Goal: Task Accomplishment & Management: Complete application form

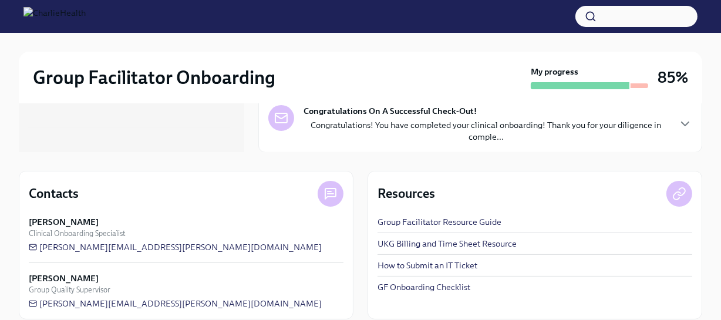
scroll to position [168, 0]
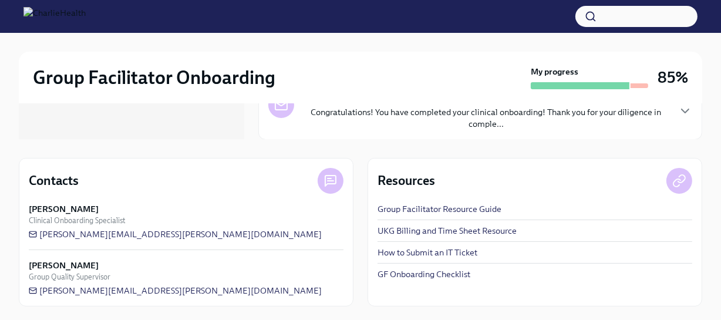
click at [497, 234] on link "UKG Billing and Time Sheet Resource" at bounding box center [446, 231] width 139 height 12
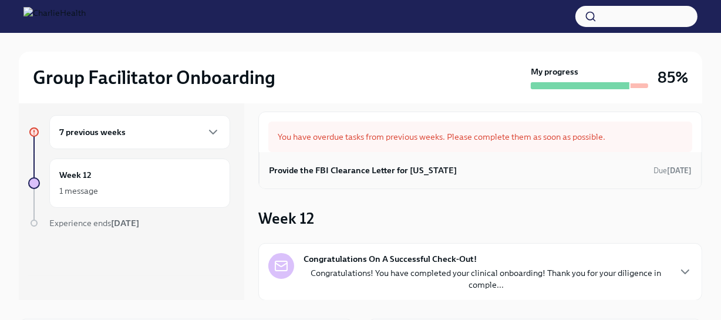
scroll to position [0, 0]
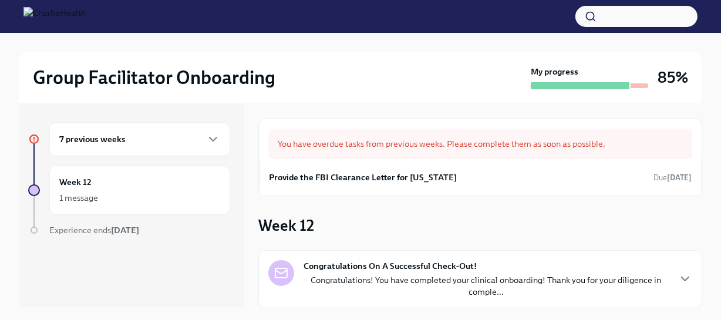
click at [103, 144] on h6 "7 previous weeks" at bounding box center [92, 139] width 66 height 13
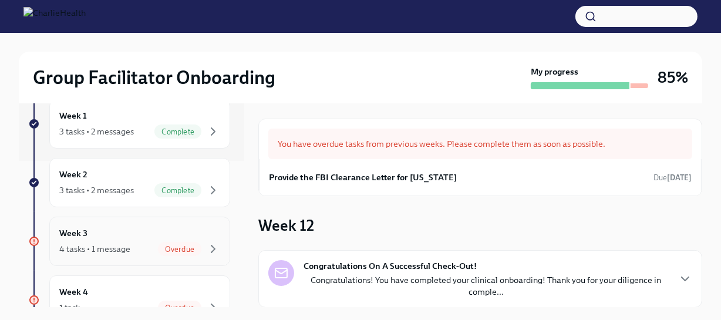
scroll to position [160, 0]
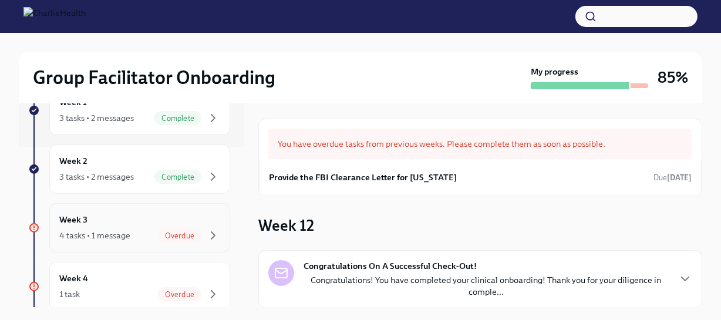
click at [114, 213] on div "Week 3 4 tasks • 1 message Overdue" at bounding box center [139, 227] width 161 height 29
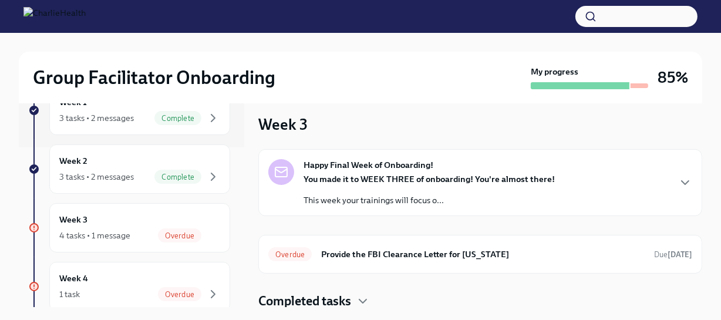
scroll to position [11, 0]
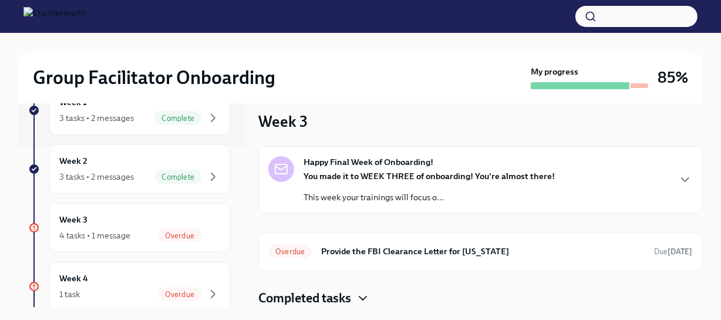
click at [359, 299] on icon "button" at bounding box center [363, 298] width 14 height 14
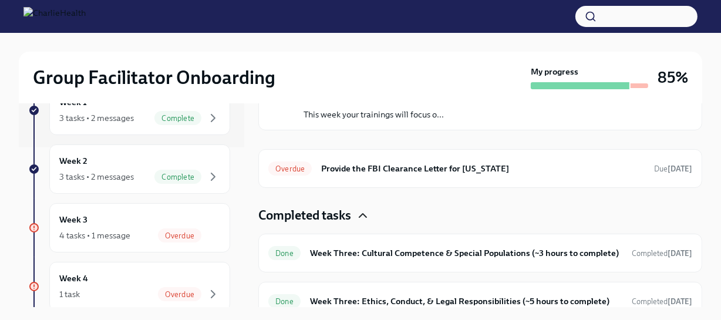
scroll to position [167, 0]
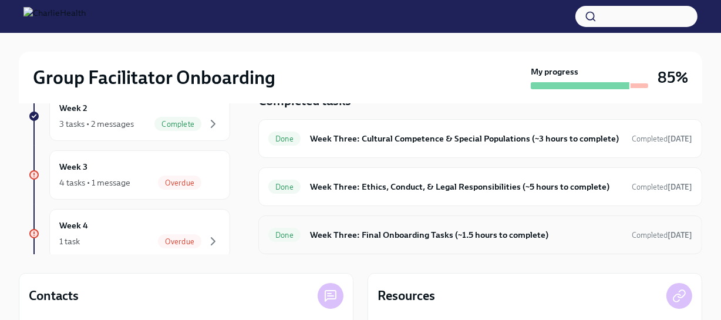
click at [496, 237] on h6 "Week Three: Final Onboarding Tasks (~1.5 hours to complete)" at bounding box center [466, 234] width 312 height 13
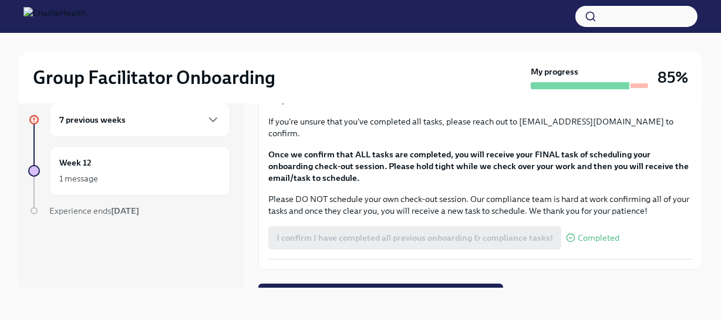
scroll to position [1014, 0]
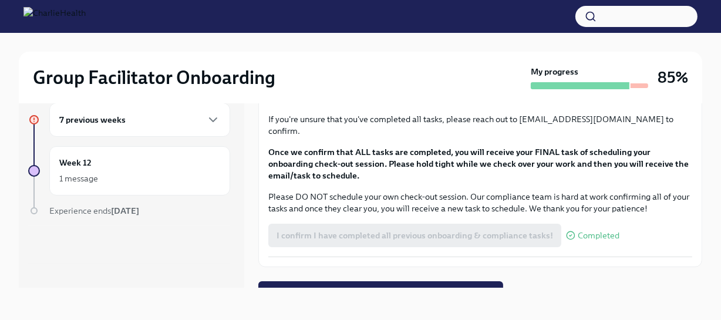
click at [161, 125] on div "7 previous weeks" at bounding box center [139, 120] width 161 height 14
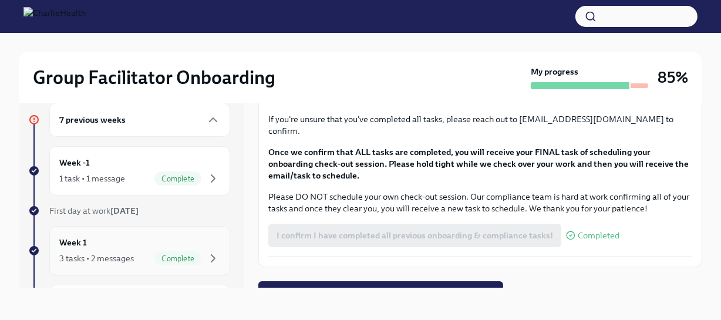
click at [150, 234] on div "Week 1 3 tasks • 2 messages Complete" at bounding box center [139, 250] width 181 height 49
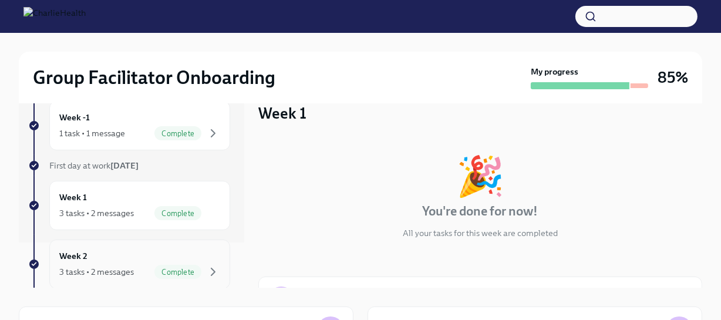
scroll to position [160, 0]
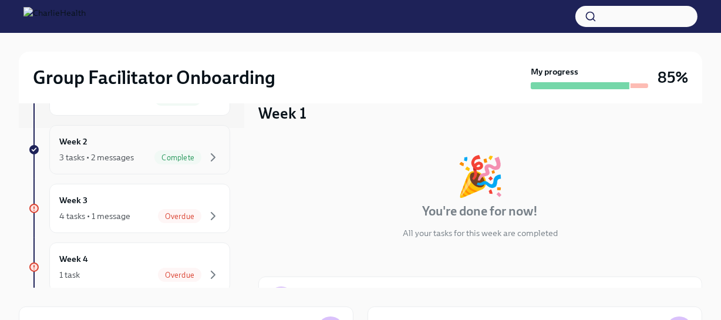
click at [160, 161] on div "Complete" at bounding box center [177, 157] width 47 height 14
click at [164, 195] on div "Week 3 4 tasks • 1 message Overdue" at bounding box center [139, 208] width 161 height 29
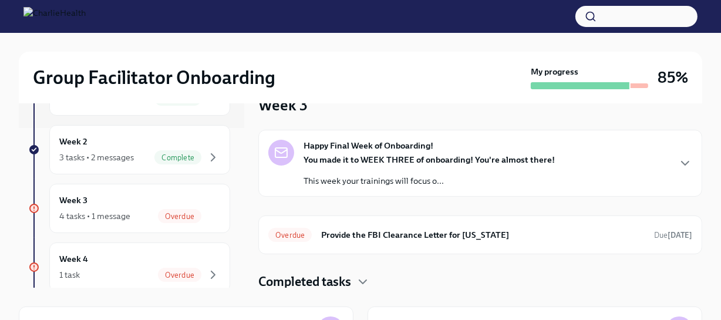
scroll to position [11, 0]
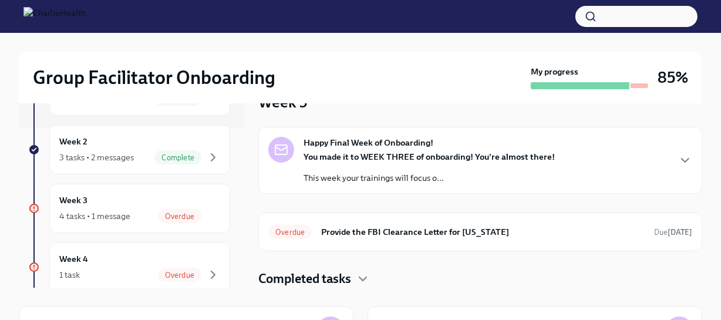
click at [353, 279] on div "Completed tasks" at bounding box center [480, 279] width 444 height 18
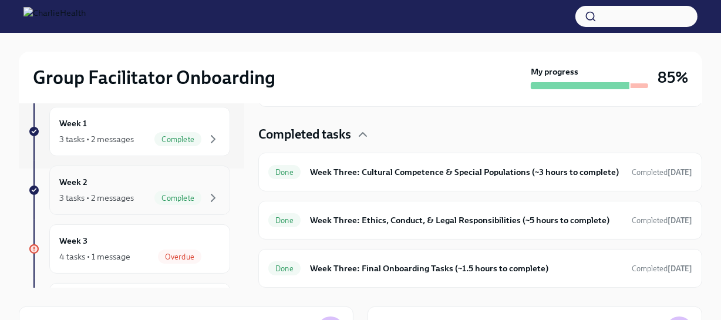
scroll to position [0, 0]
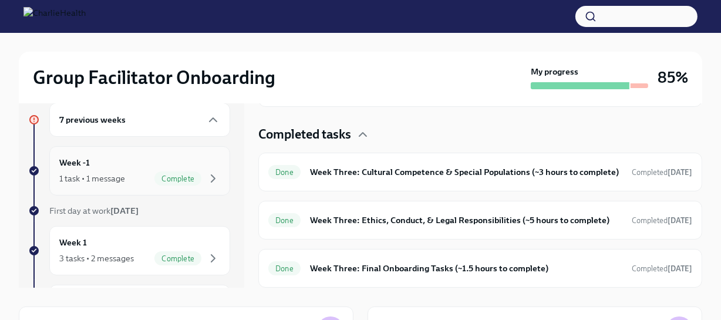
click at [137, 163] on div "Week -1 1 task • 1 message Complete" at bounding box center [139, 170] width 161 height 29
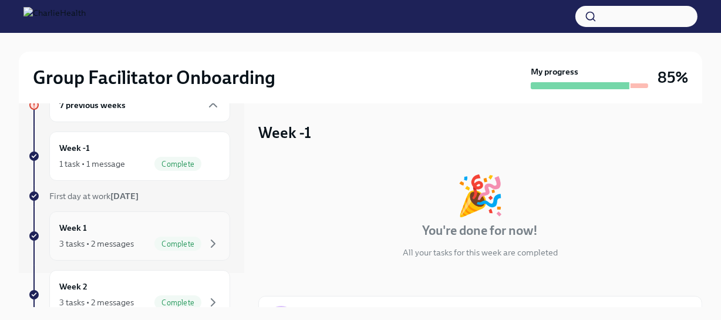
scroll to position [106, 0]
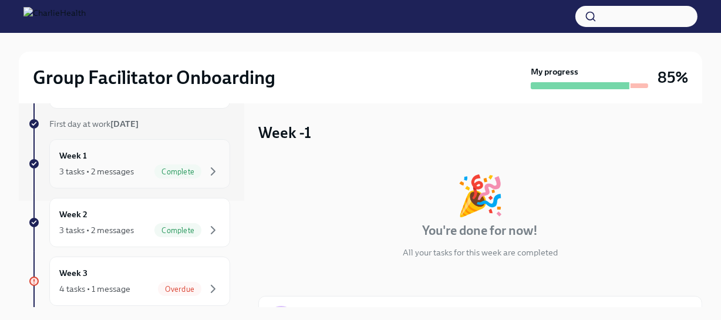
click at [154, 160] on div "Week 1 3 tasks • 2 messages Complete" at bounding box center [139, 163] width 161 height 29
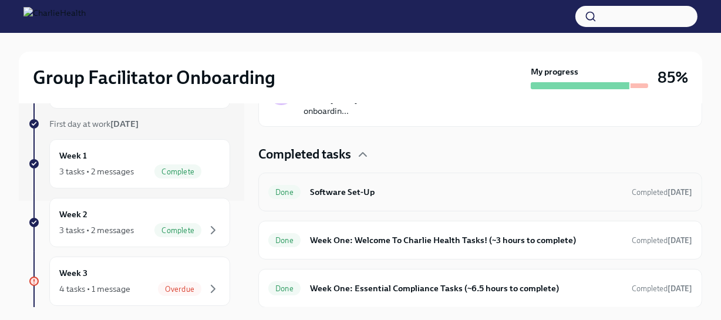
scroll to position [53, 0]
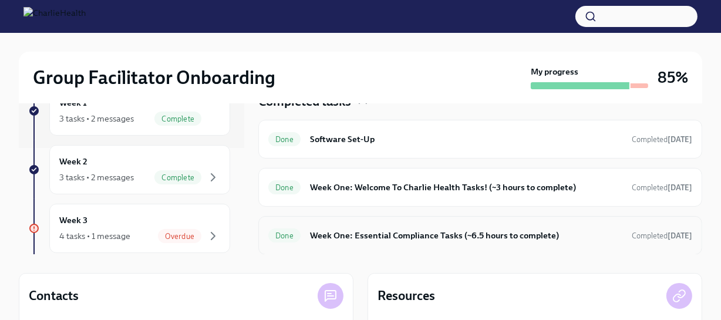
click at [379, 231] on h6 "Week One: Essential Compliance Tasks (~6.5 hours to complete)" at bounding box center [466, 235] width 312 height 13
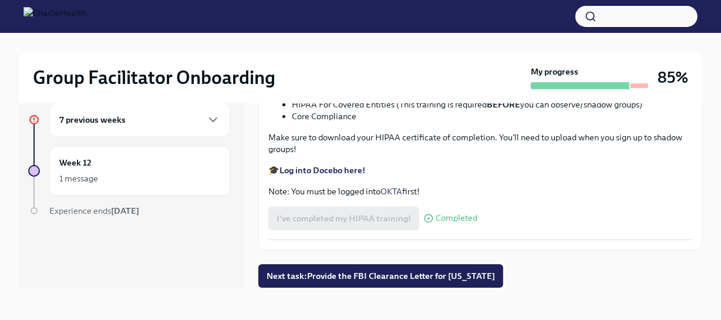
scroll to position [2763, 0]
click at [164, 120] on div "7 previous weeks" at bounding box center [139, 120] width 161 height 14
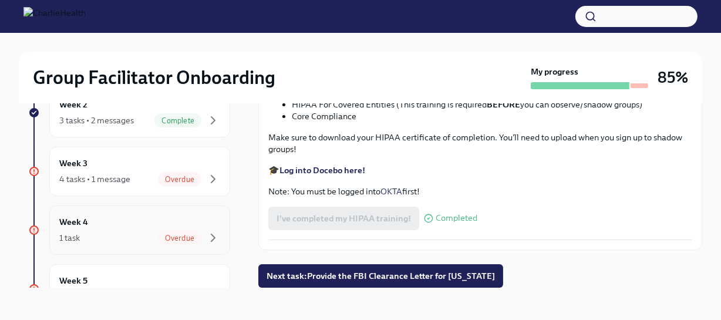
scroll to position [213, 0]
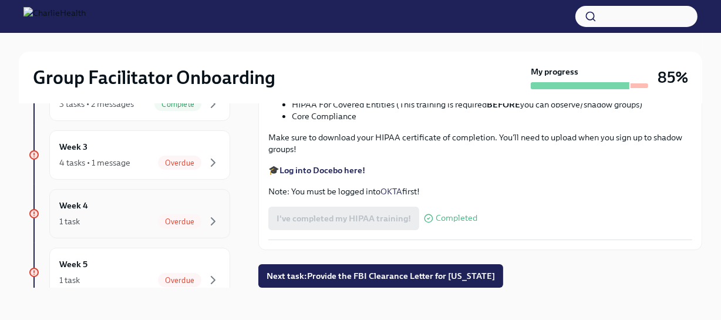
click at [144, 206] on div "Week 4 1 task Overdue" at bounding box center [139, 213] width 161 height 29
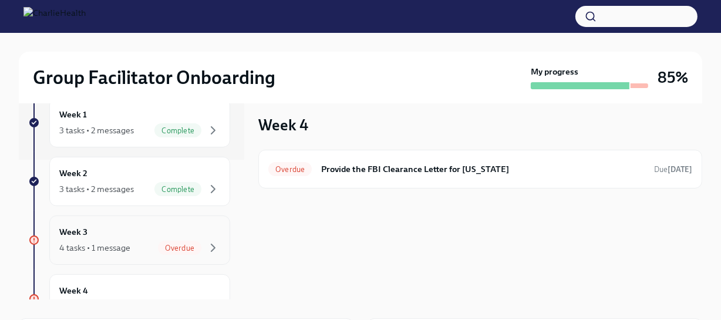
scroll to position [160, 0]
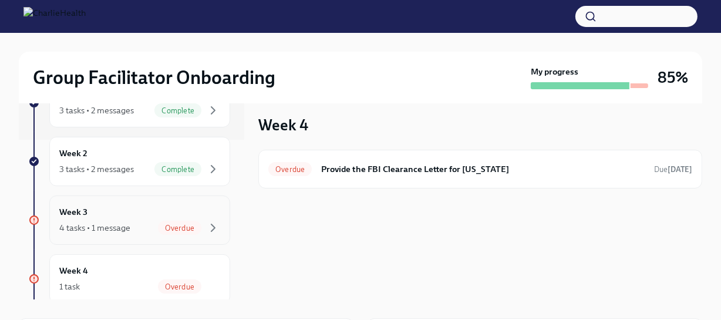
click at [133, 200] on div "Week 3 4 tasks • 1 message Overdue" at bounding box center [139, 219] width 181 height 49
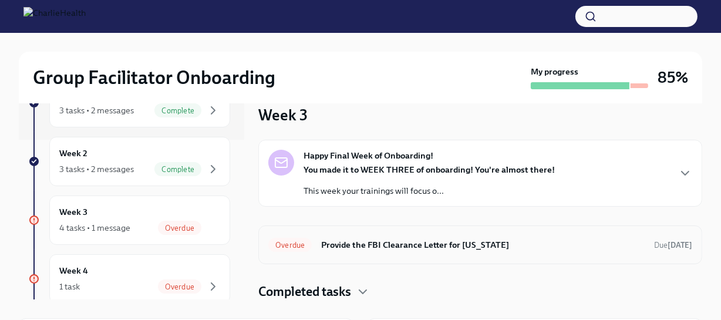
scroll to position [11, 0]
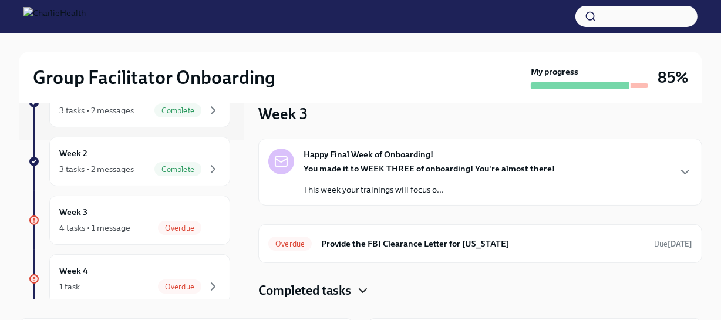
click at [358, 289] on icon "button" at bounding box center [363, 291] width 14 height 14
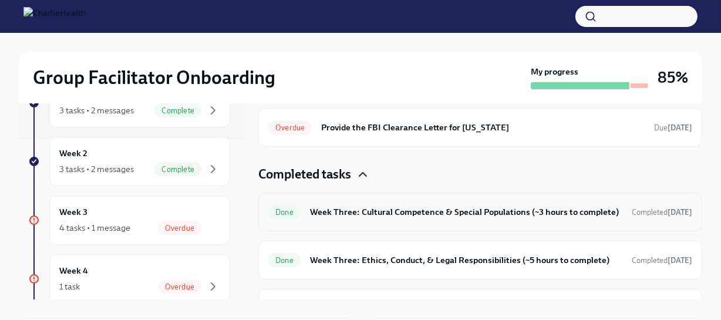
scroll to position [167, 0]
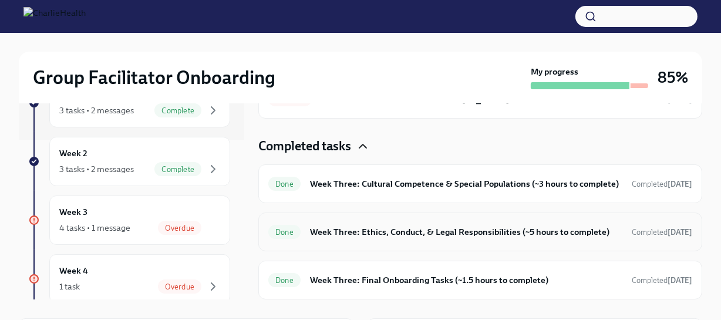
click at [506, 229] on h6 "Week Three: Ethics, Conduct, & Legal Responsibilities (~5 hours to complete)" at bounding box center [466, 231] width 312 height 13
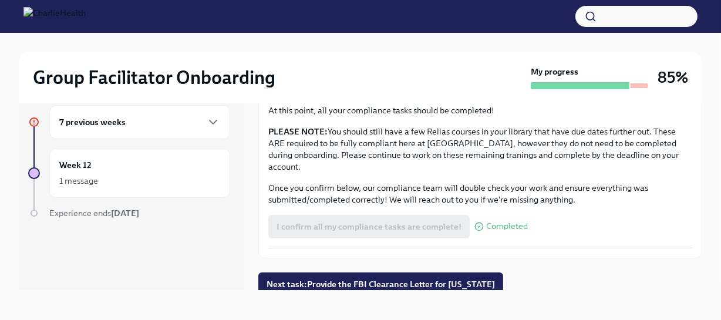
scroll to position [19, 0]
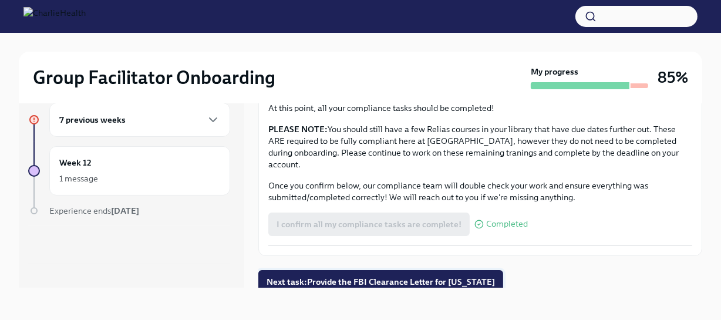
click at [393, 276] on span "Next task : Provide the FBI Clearance Letter for [US_STATE]" at bounding box center [380, 282] width 228 height 12
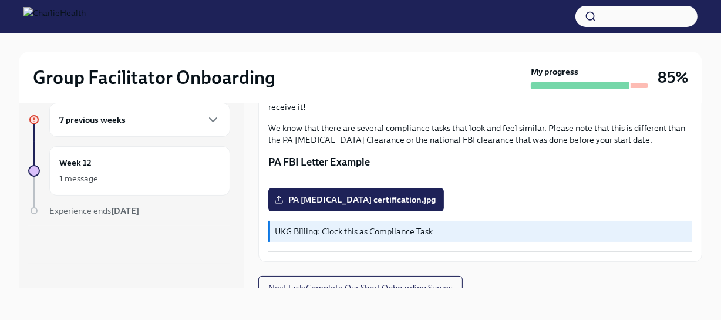
scroll to position [186, 0]
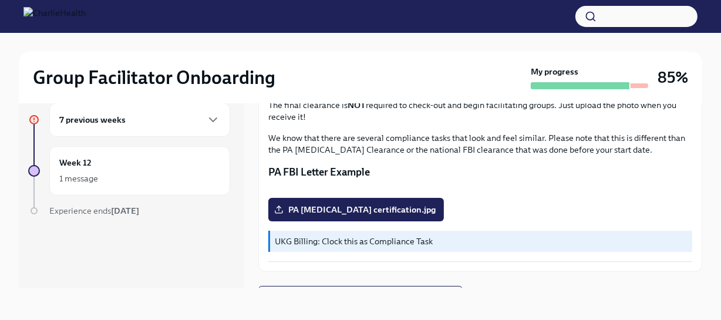
click at [184, 119] on div "7 previous weeks" at bounding box center [139, 120] width 161 height 14
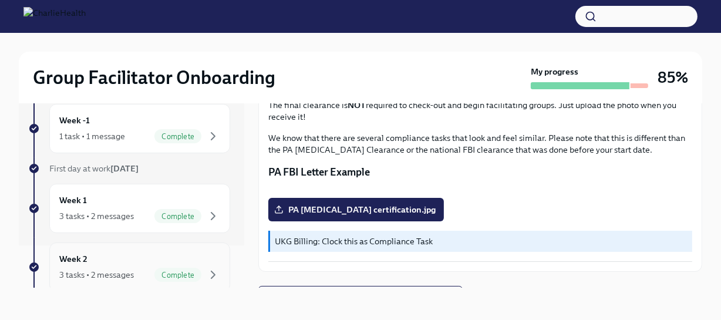
scroll to position [106, 0]
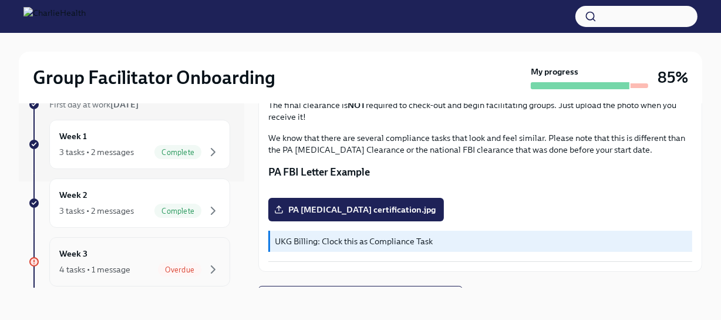
click at [153, 251] on div "Week 3 4 tasks • 1 message Overdue" at bounding box center [139, 261] width 161 height 29
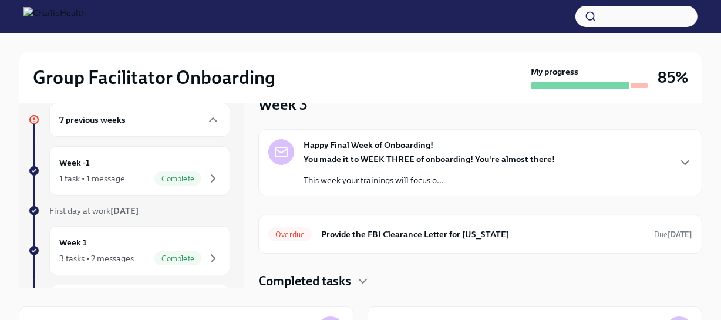
scroll to position [11, 0]
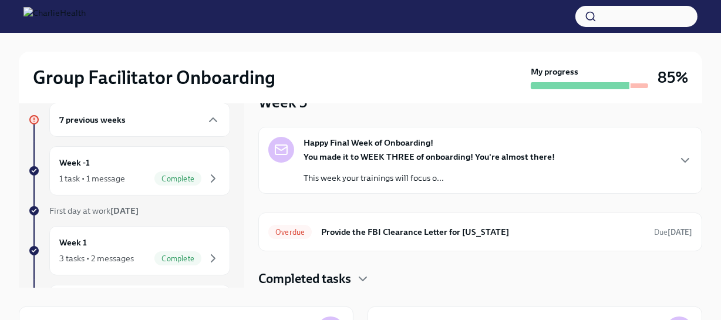
click at [450, 152] on strong "You made it to WEEK THREE of onboarding! You're almost there!" at bounding box center [428, 156] width 251 height 11
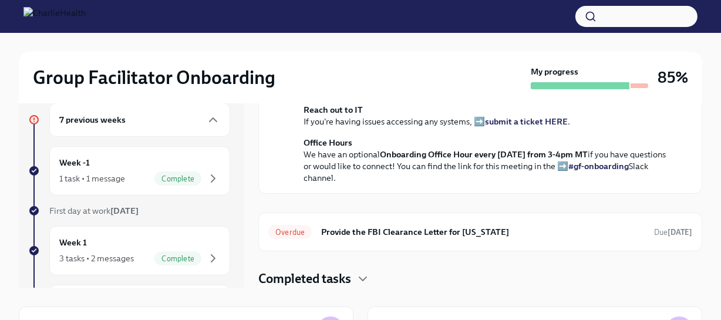
scroll to position [463, 0]
click at [419, 228] on h6 "Provide the FBI Clearance Letter for [US_STATE]" at bounding box center [482, 231] width 323 height 13
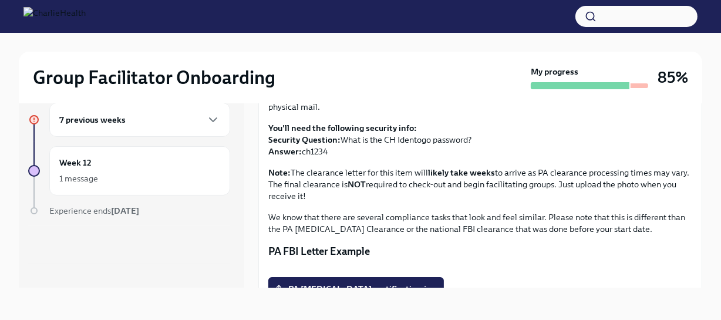
scroll to position [106, 0]
click at [209, 113] on icon "button" at bounding box center [213, 120] width 14 height 14
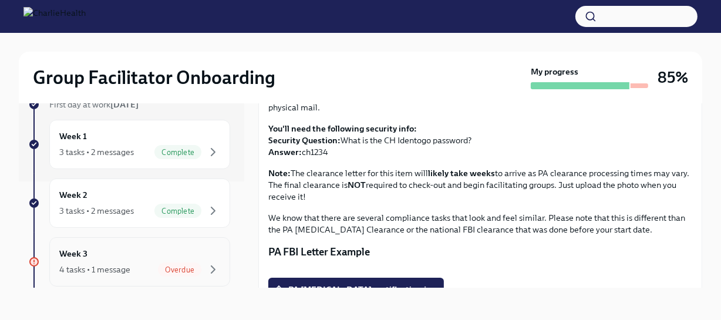
click at [121, 247] on div "Week 3 4 tasks • 1 message Overdue" at bounding box center [139, 261] width 161 height 29
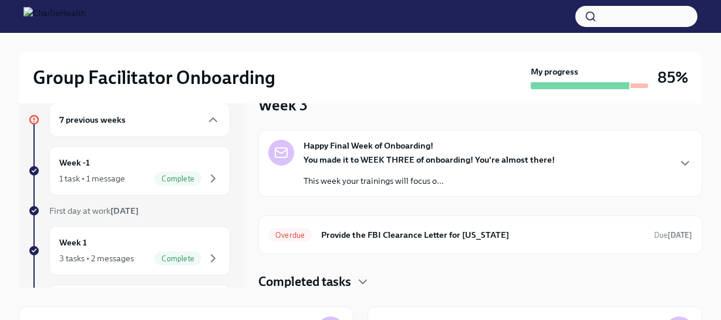
scroll to position [11, 0]
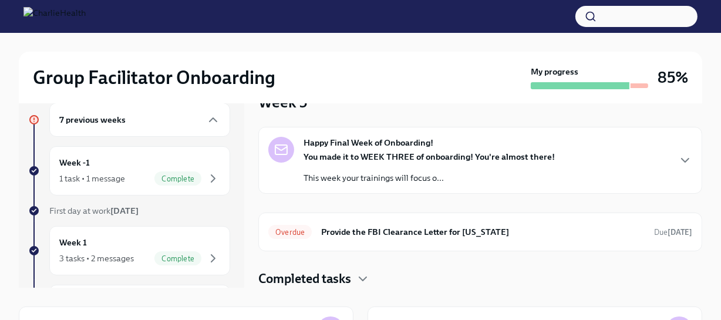
click at [348, 274] on h4 "Completed tasks" at bounding box center [304, 279] width 93 height 18
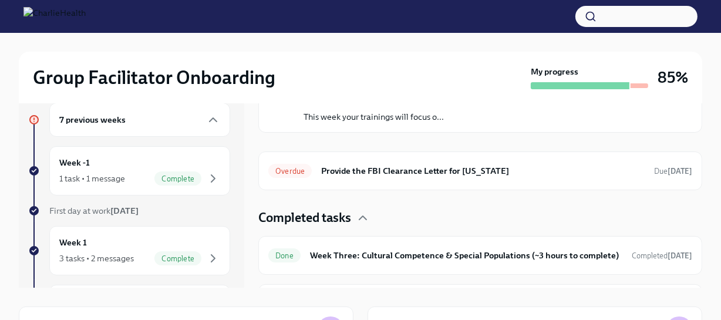
scroll to position [167, 0]
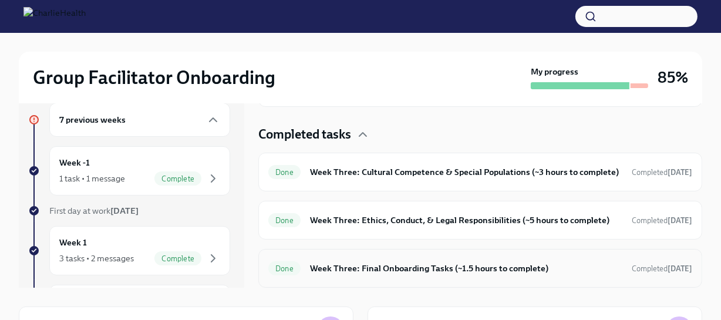
click at [454, 266] on h6 "Week Three: Final Onboarding Tasks (~1.5 hours to complete)" at bounding box center [466, 268] width 312 height 13
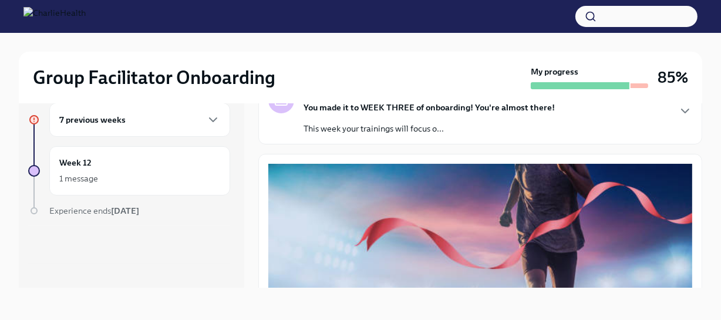
scroll to position [53, 0]
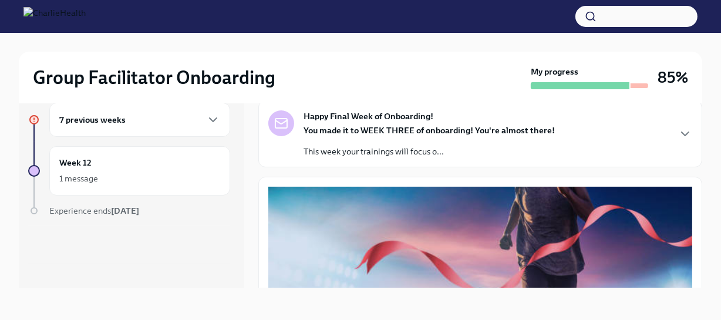
click at [524, 116] on div "Happy Final Week of Onboarding! You made it to WEEK THREE of onboarding! You're…" at bounding box center [428, 133] width 251 height 47
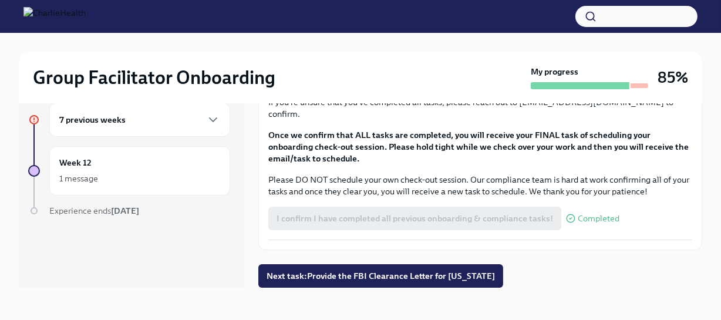
scroll to position [1466, 0]
